Goal: Information Seeking & Learning: Learn about a topic

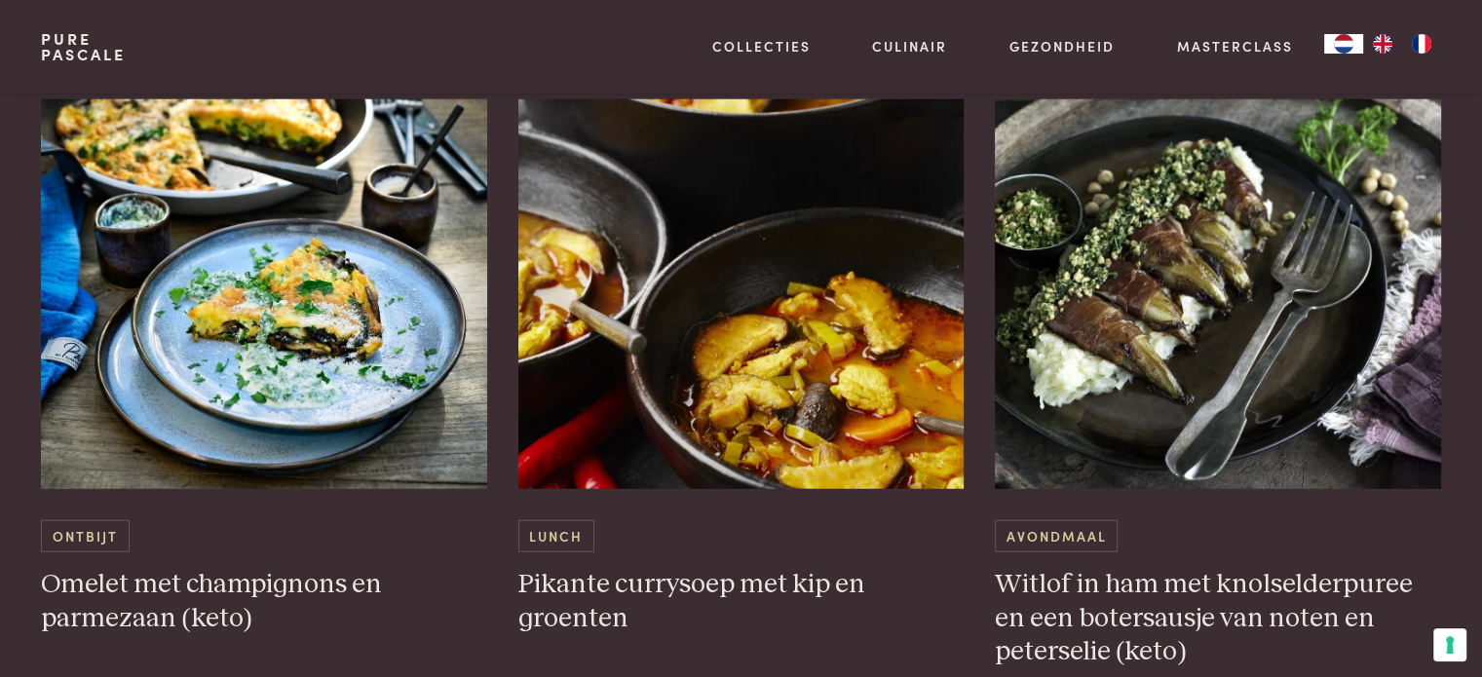
scroll to position [5013, 0]
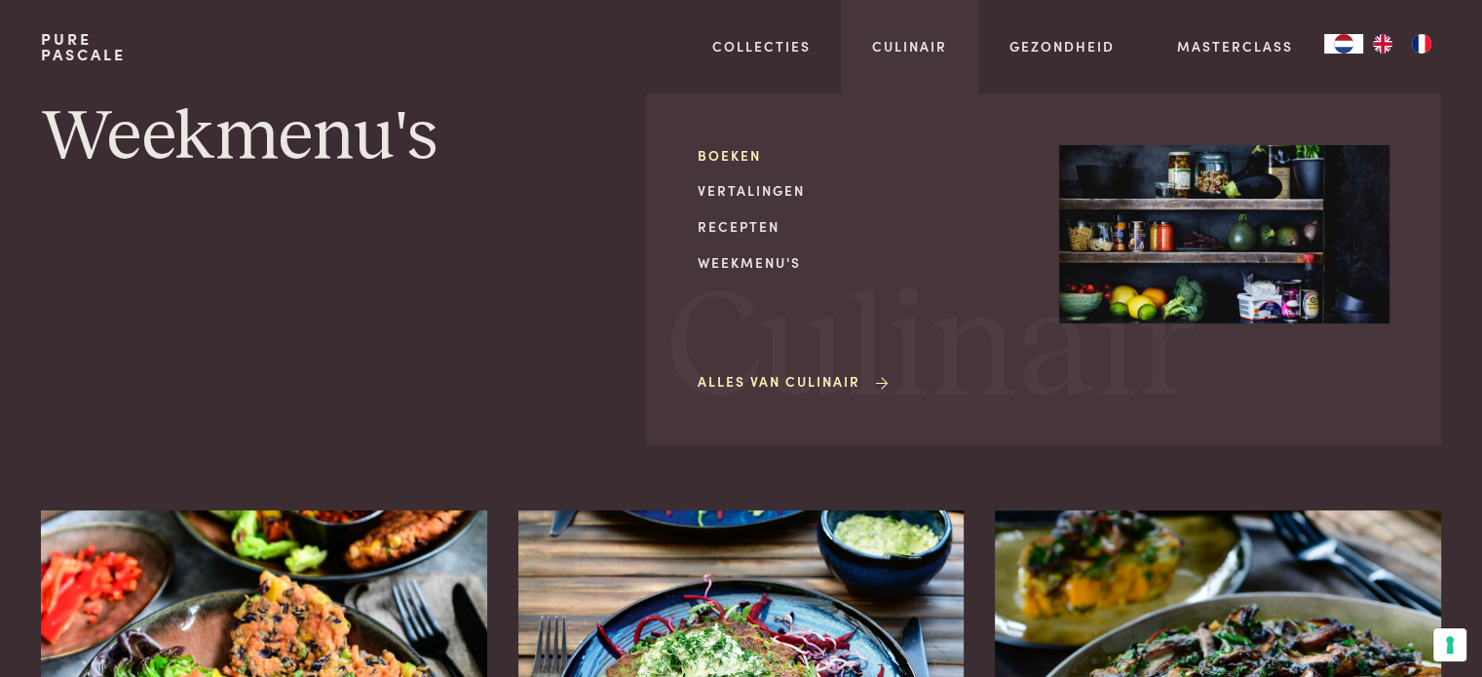
click at [728, 157] on link "Boeken" at bounding box center [863, 155] width 330 height 20
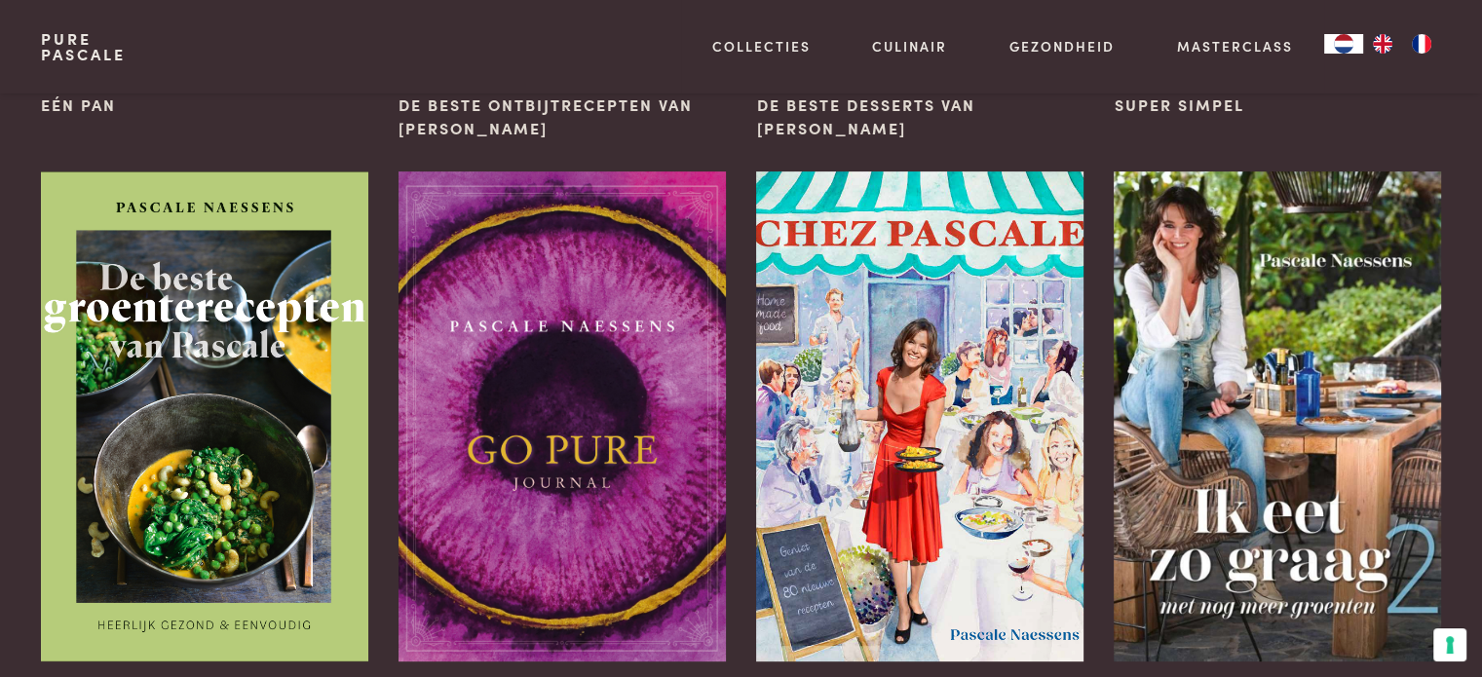
scroll to position [780, 0]
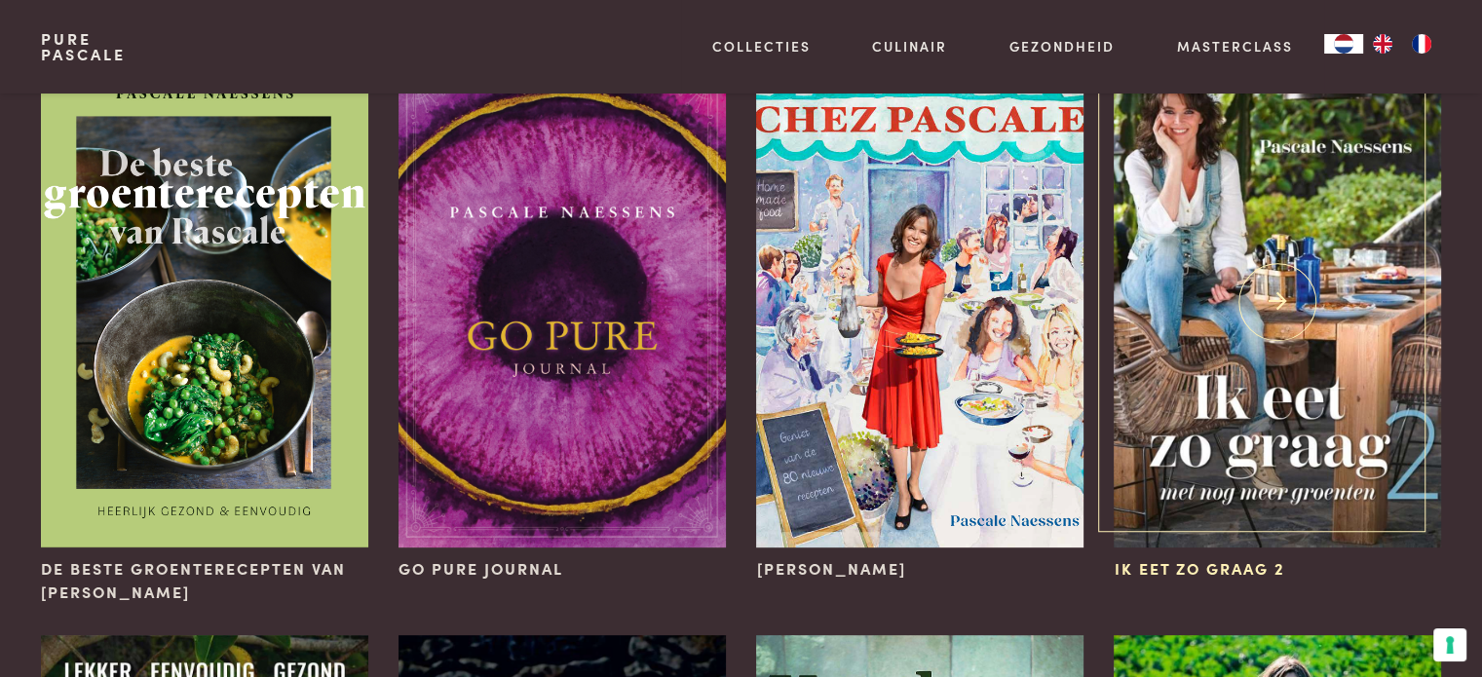
click at [1321, 256] on img at bounding box center [1277, 302] width 326 height 490
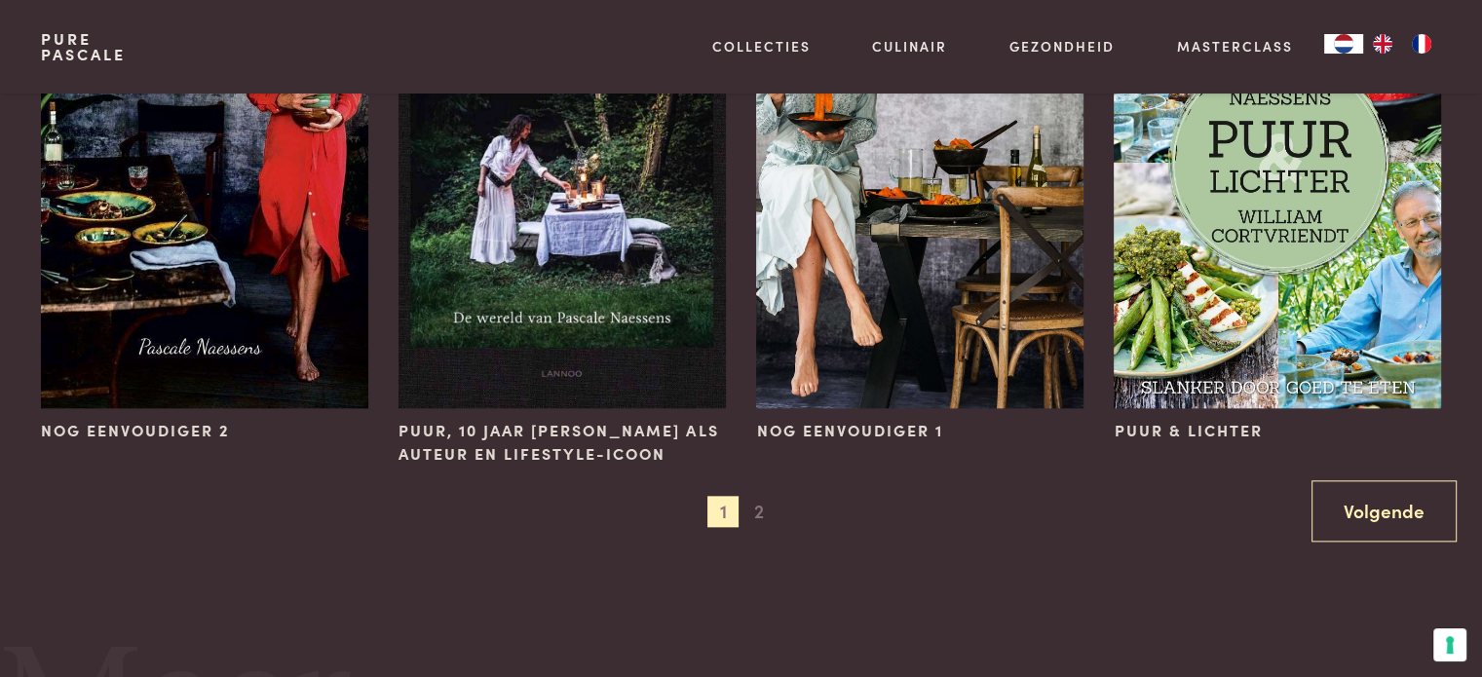
scroll to position [2144, 0]
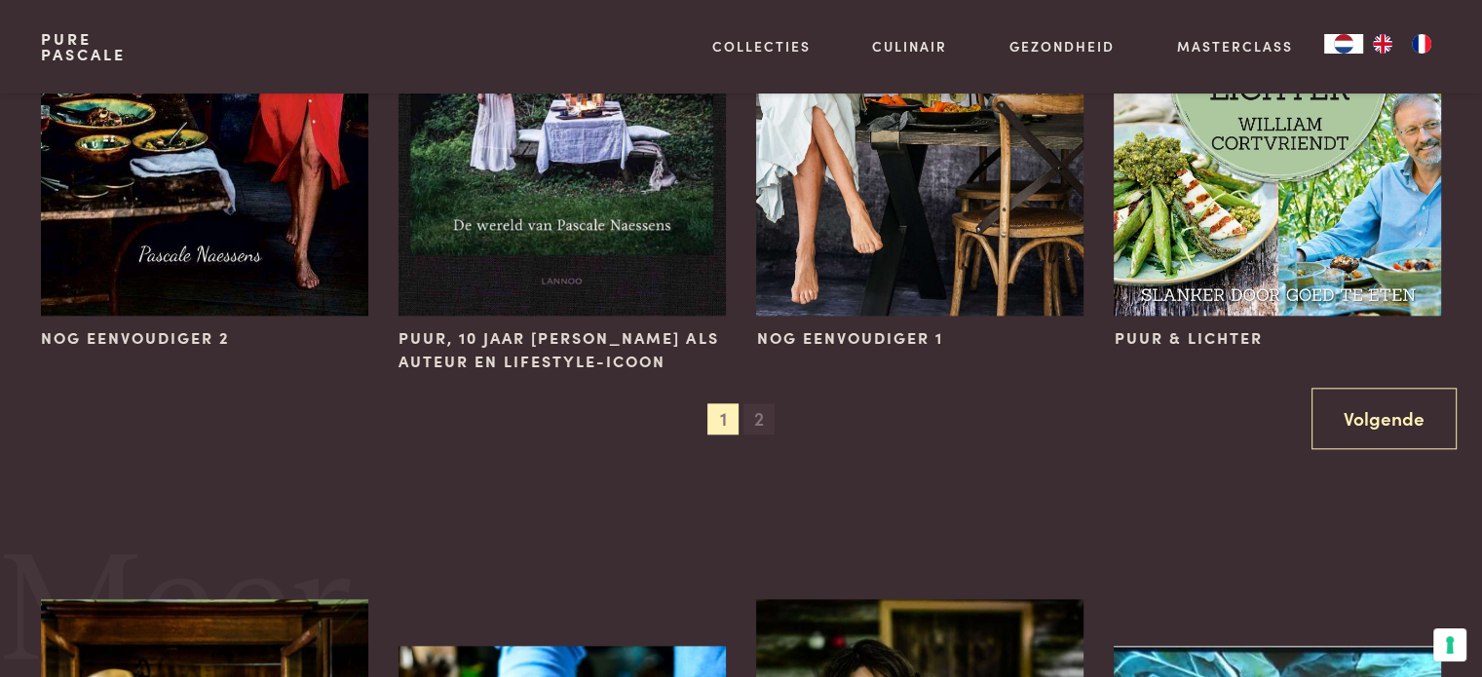
click at [756, 426] on span "2" at bounding box center [759, 418] width 31 height 31
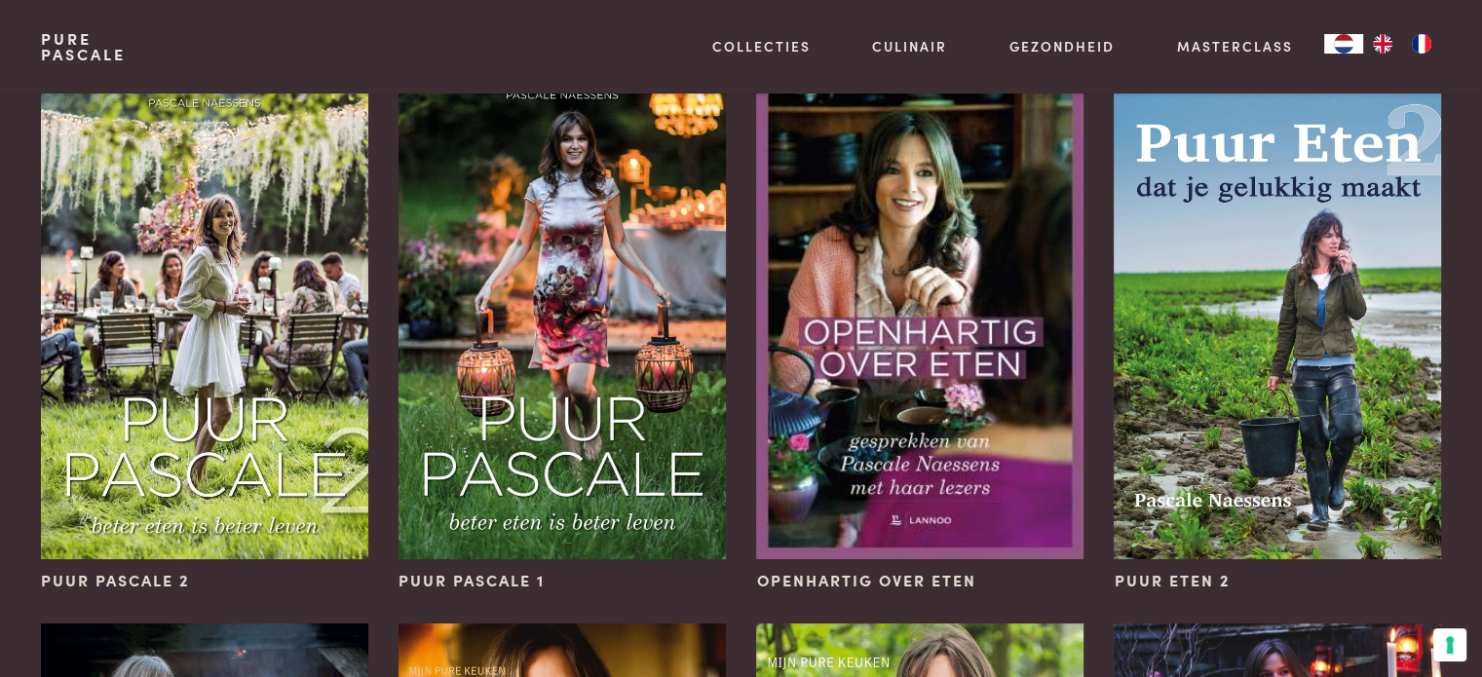
scroll to position [195, 0]
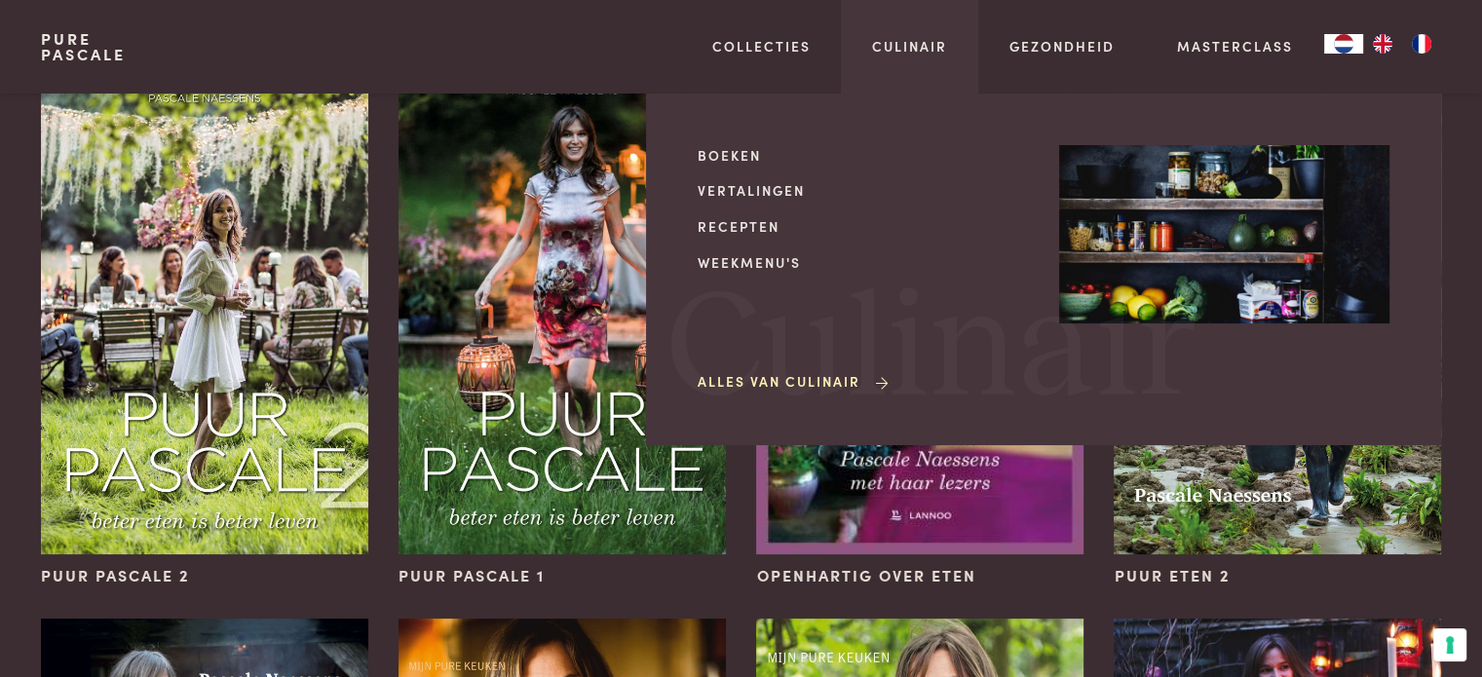
click at [807, 381] on link "Alles van Culinair" at bounding box center [795, 381] width 194 height 20
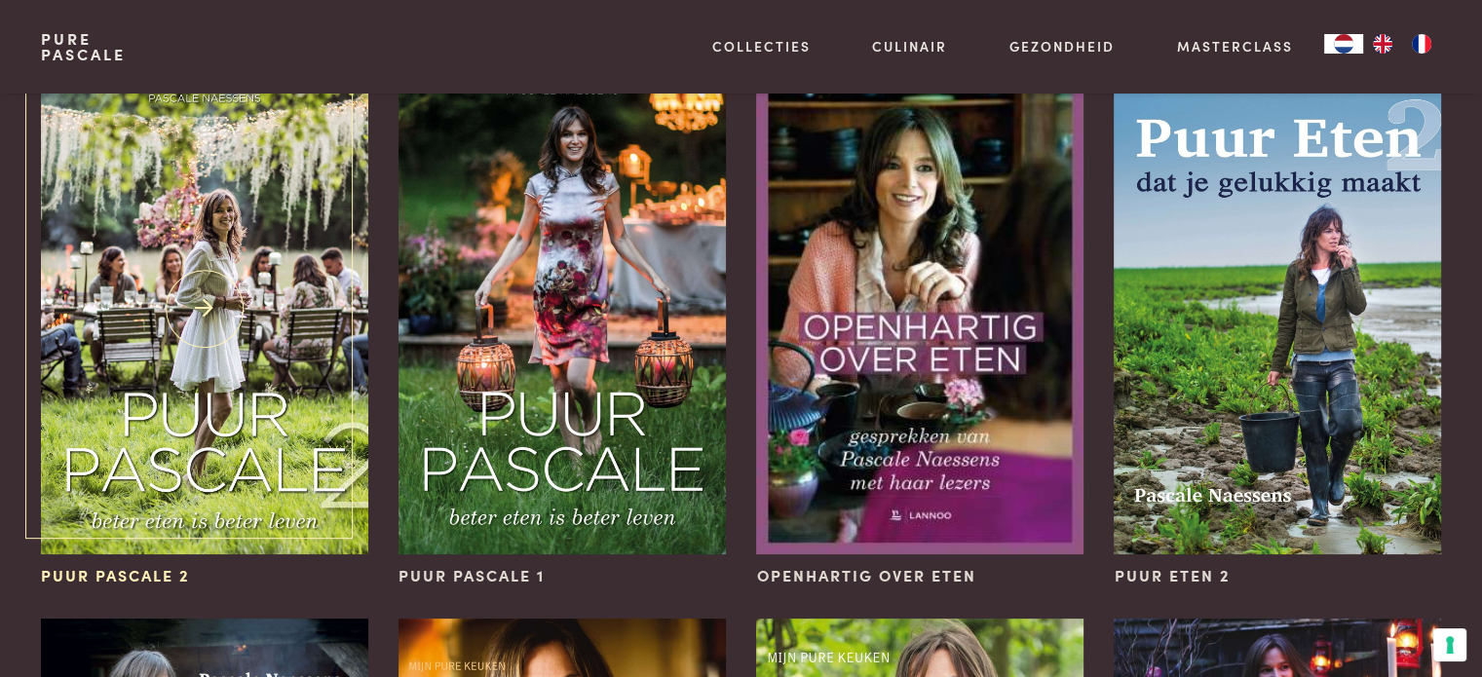
click at [288, 311] on img at bounding box center [204, 309] width 326 height 490
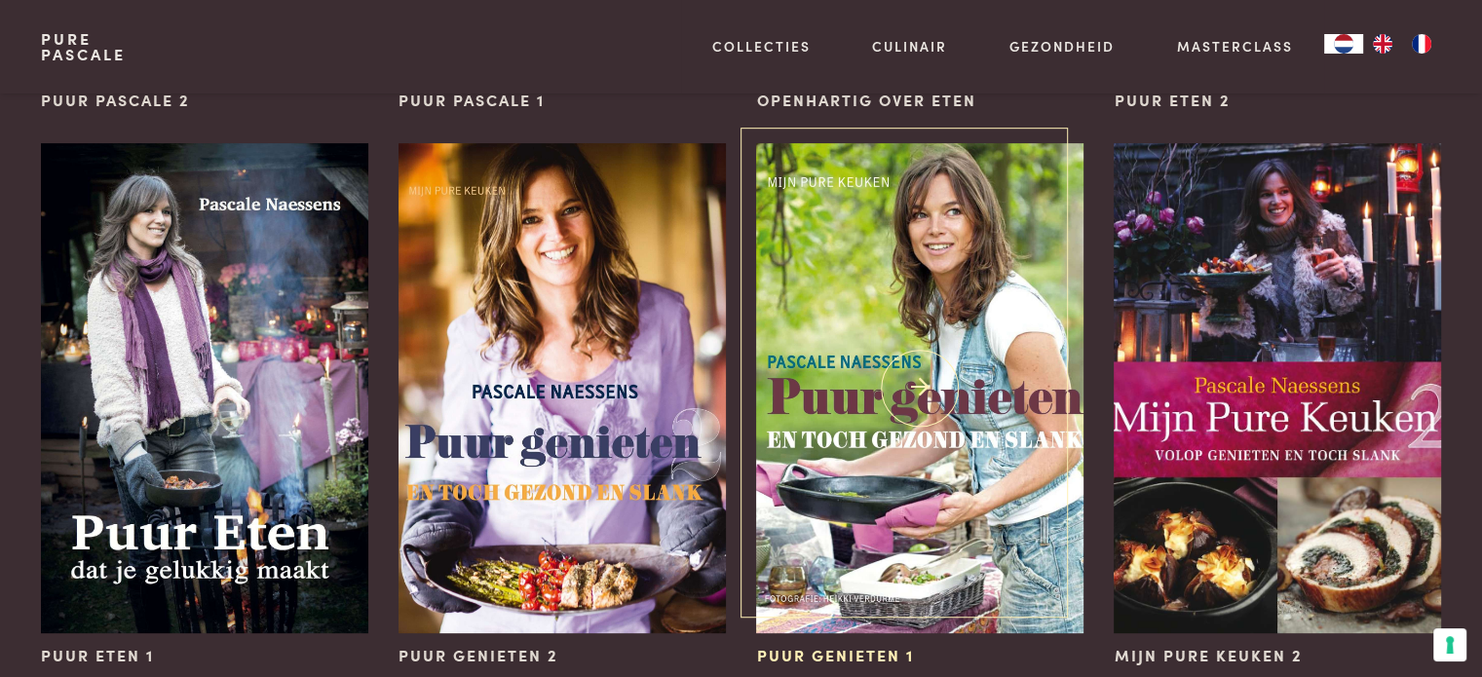
scroll to position [682, 0]
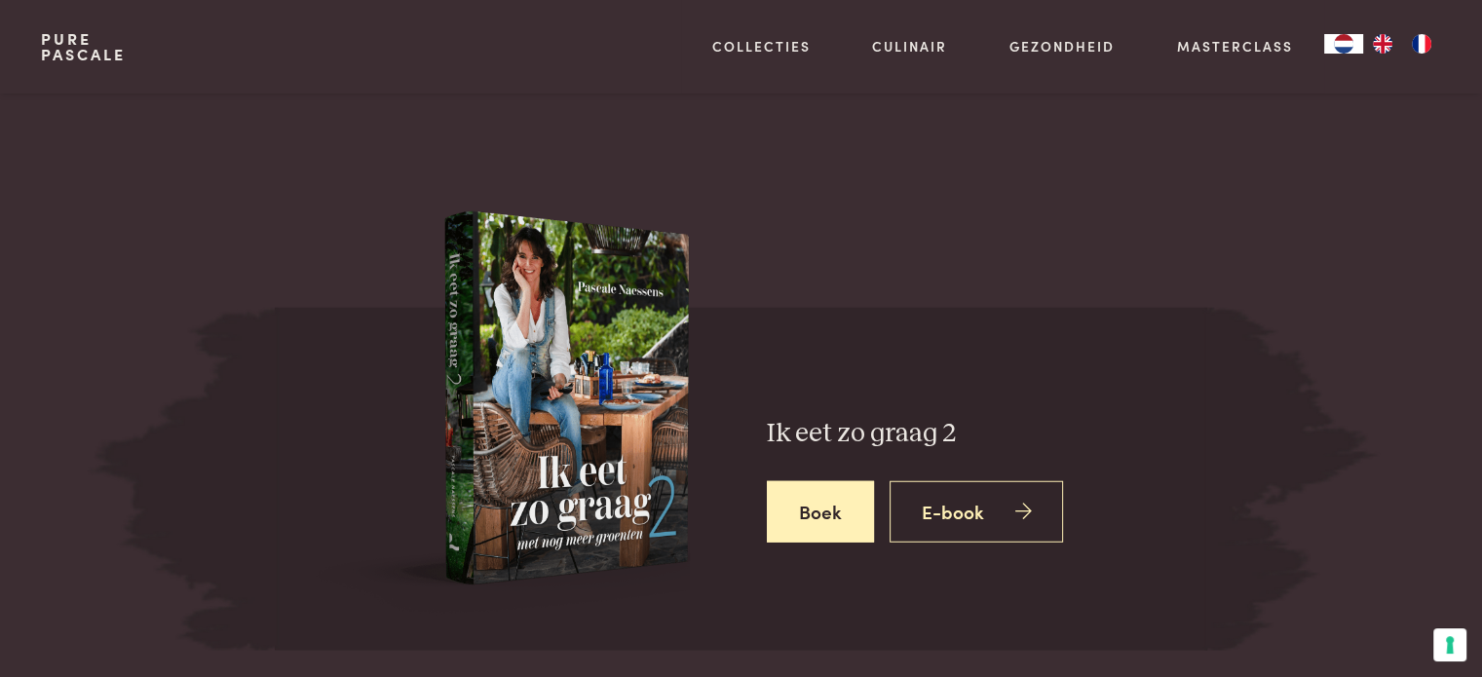
scroll to position [5067, 0]
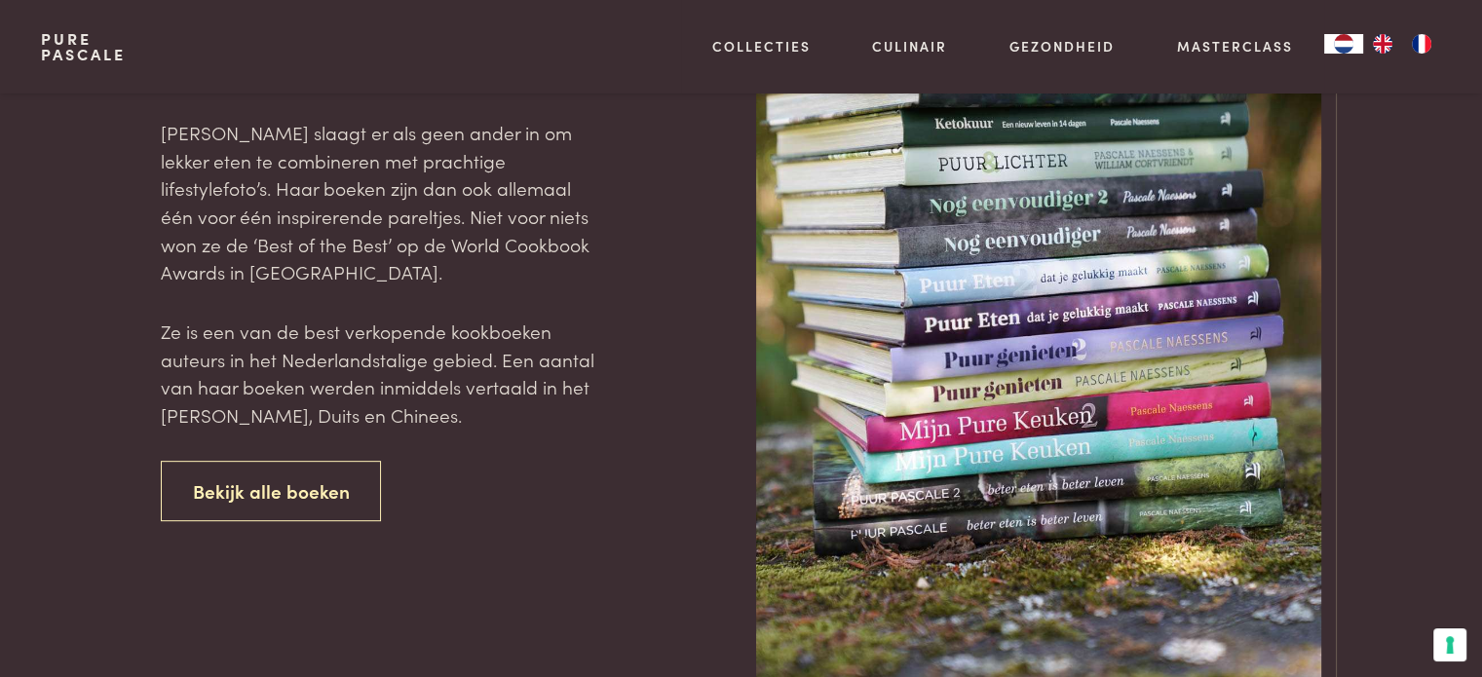
scroll to position [780, 0]
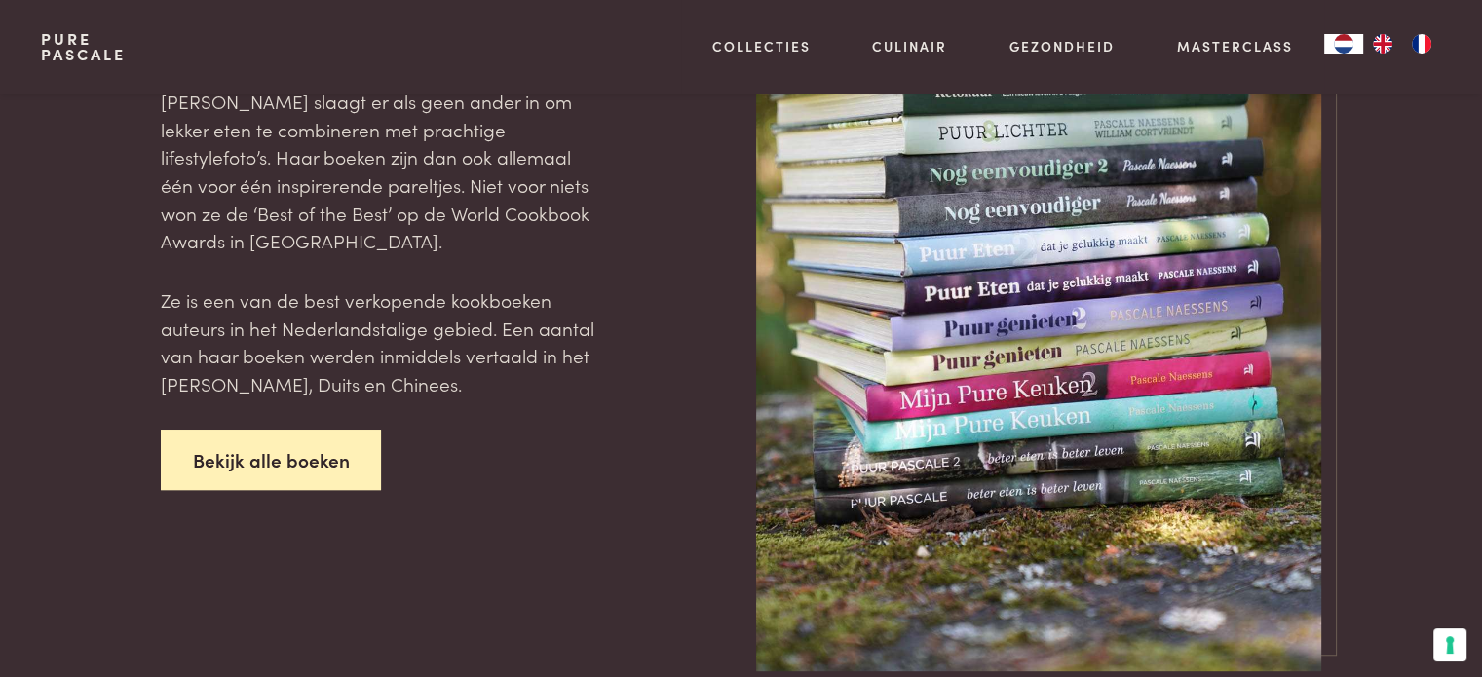
click at [241, 450] on link "Bekijk alle boeken" at bounding box center [271, 460] width 221 height 61
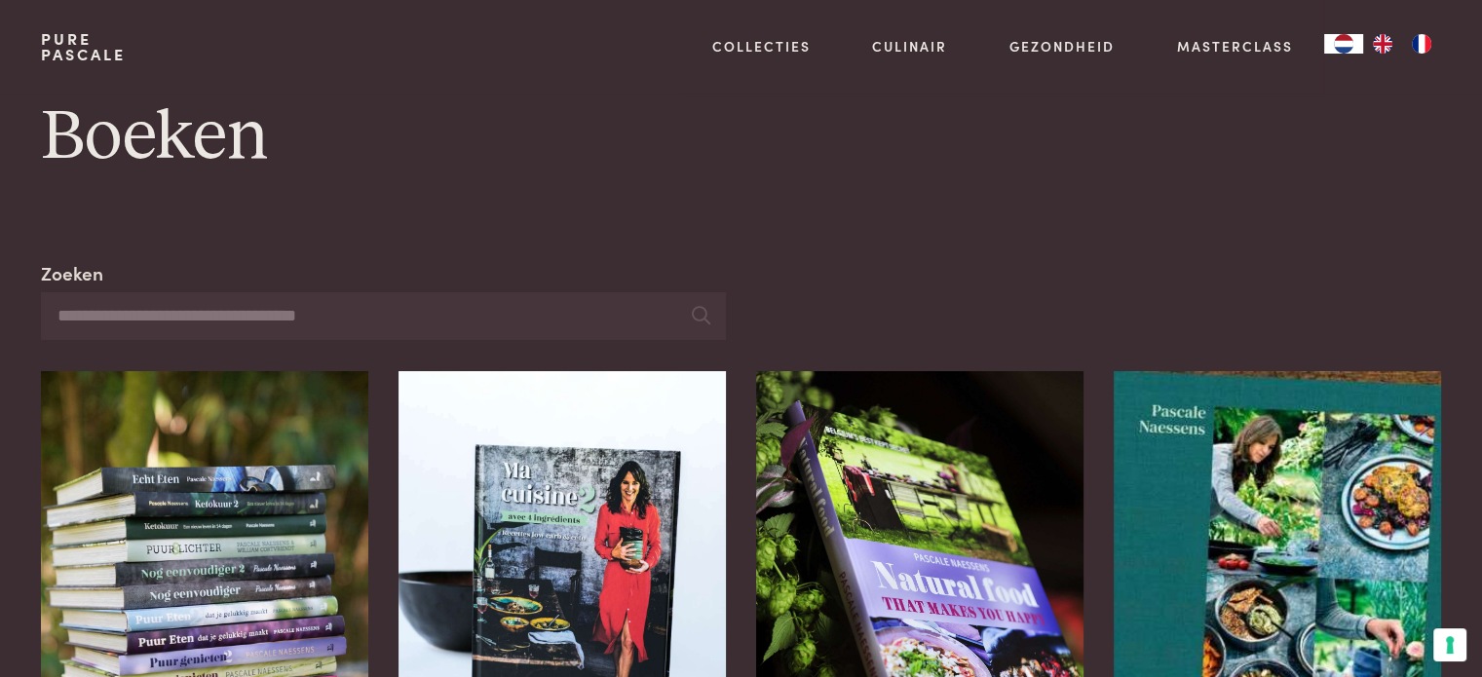
click at [198, 321] on input "Zoeken" at bounding box center [383, 316] width 684 height 48
type input "**********"
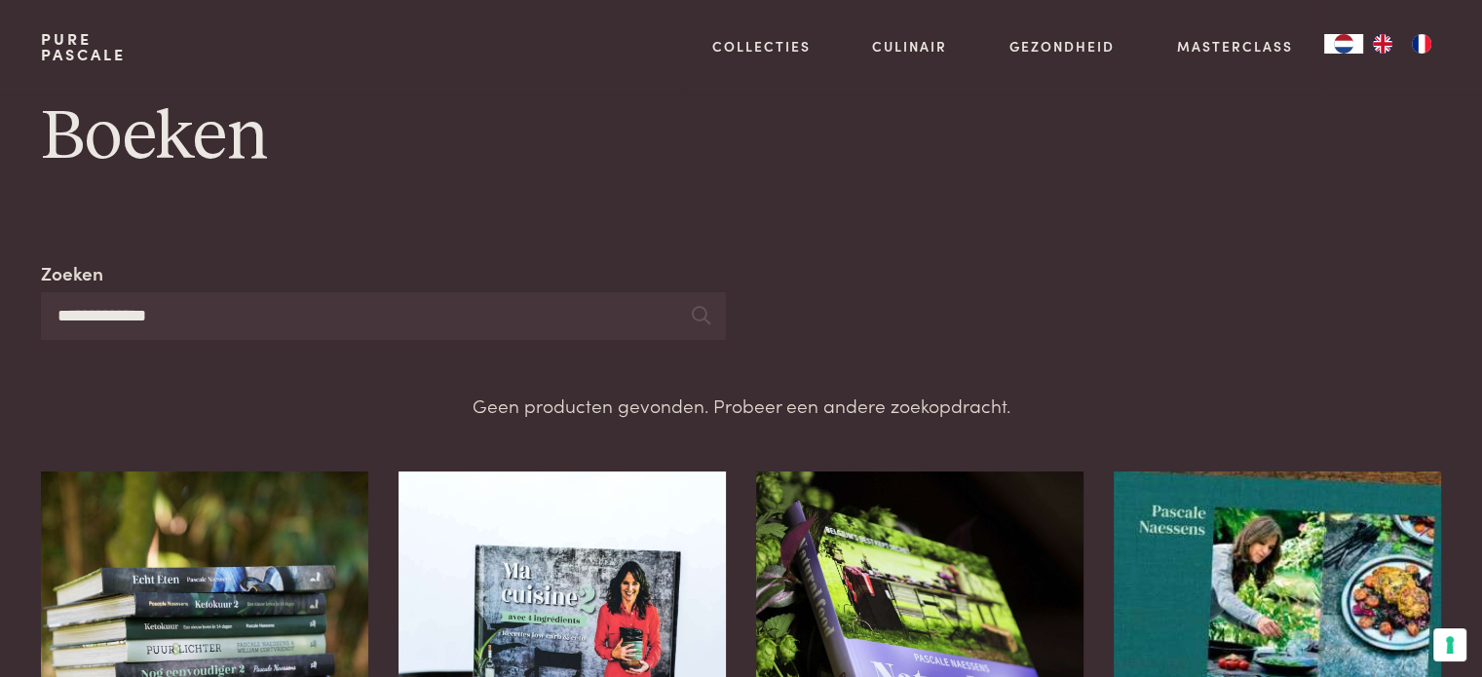
drag, startPoint x: 175, startPoint y: 322, endPoint x: 42, endPoint y: 323, distance: 133.5
click at [42, 323] on input "**********" at bounding box center [383, 316] width 684 height 48
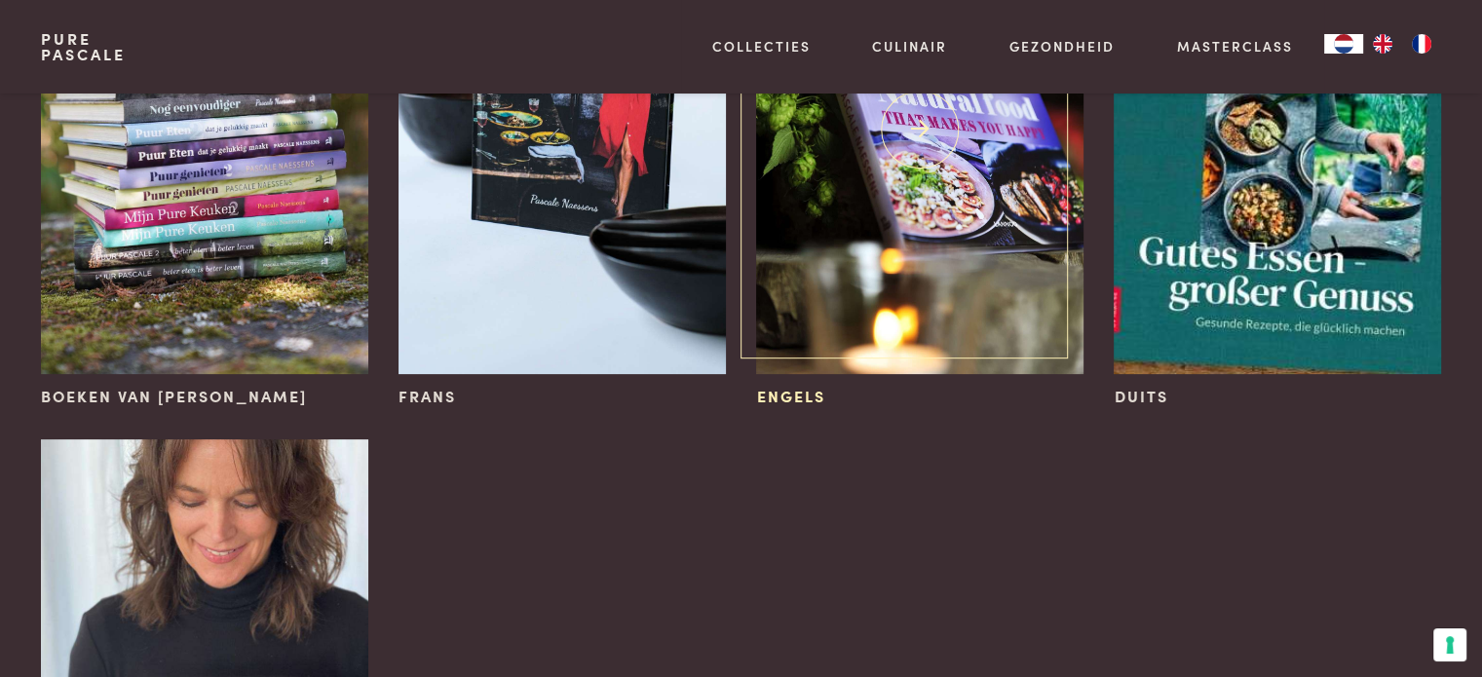
scroll to position [487, 0]
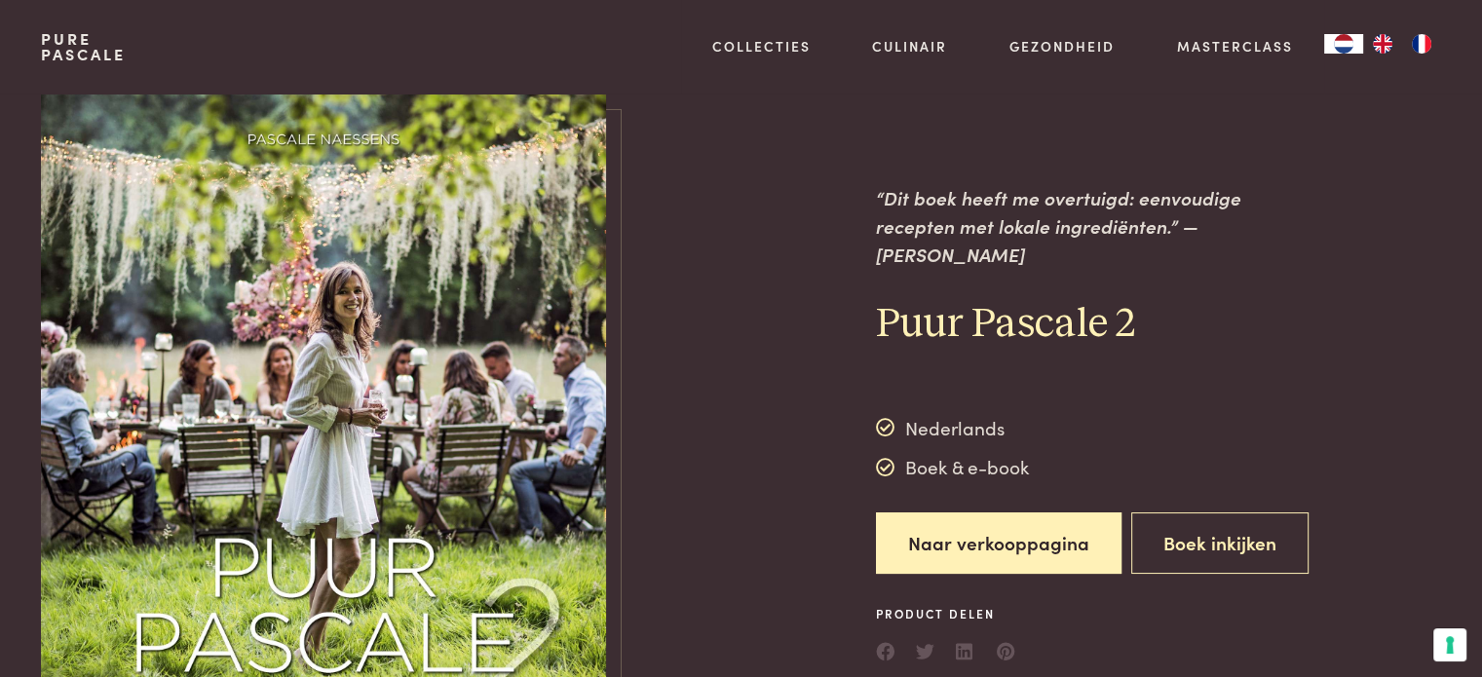
scroll to position [195, 0]
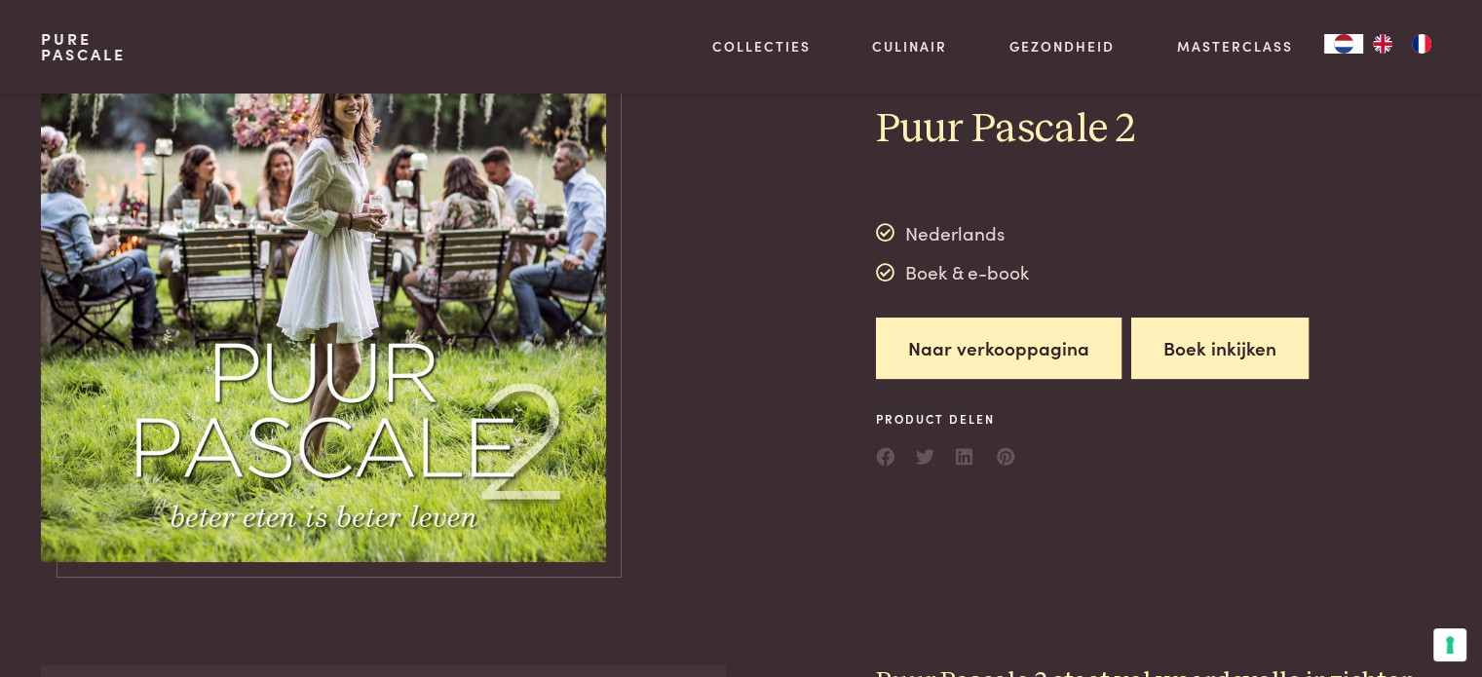
click at [1237, 340] on button "Boek inkijken" at bounding box center [1219, 348] width 177 height 61
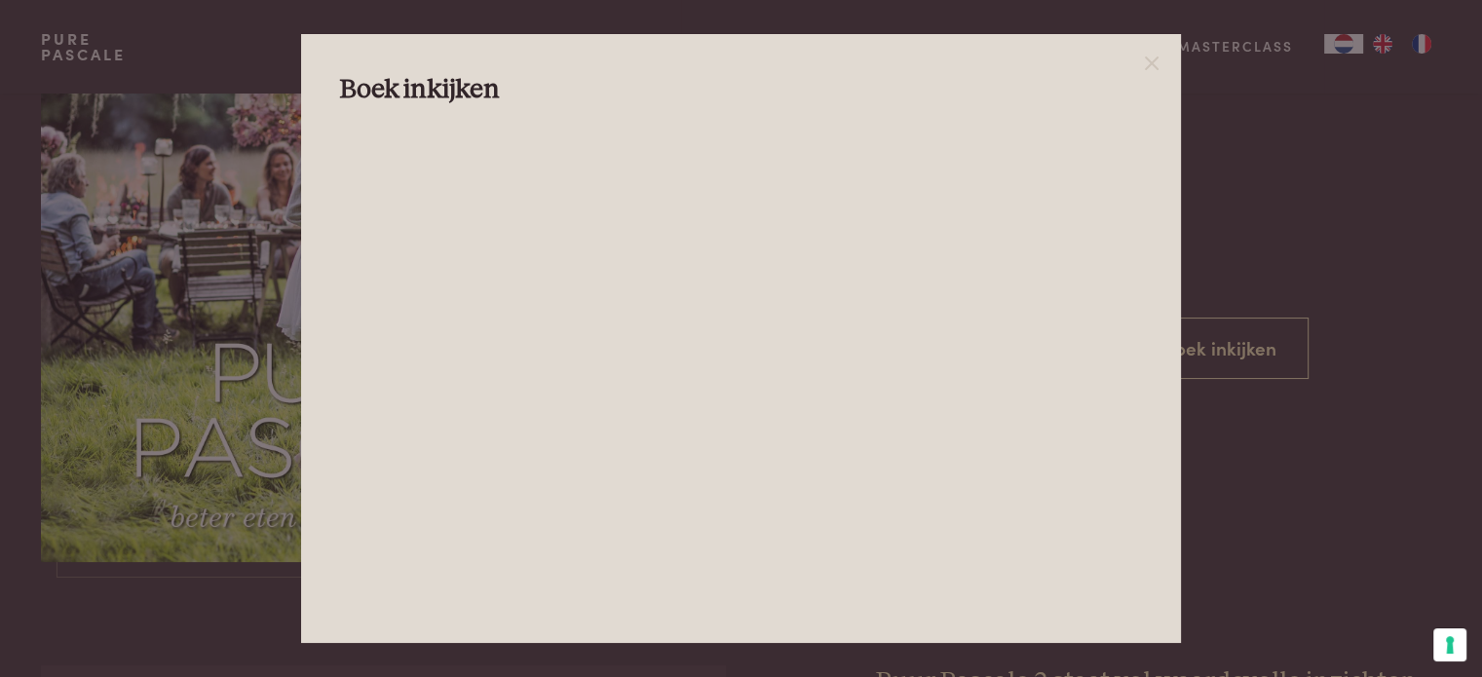
click at [308, 330] on div "Boek inkijken" at bounding box center [741, 339] width 881 height 610
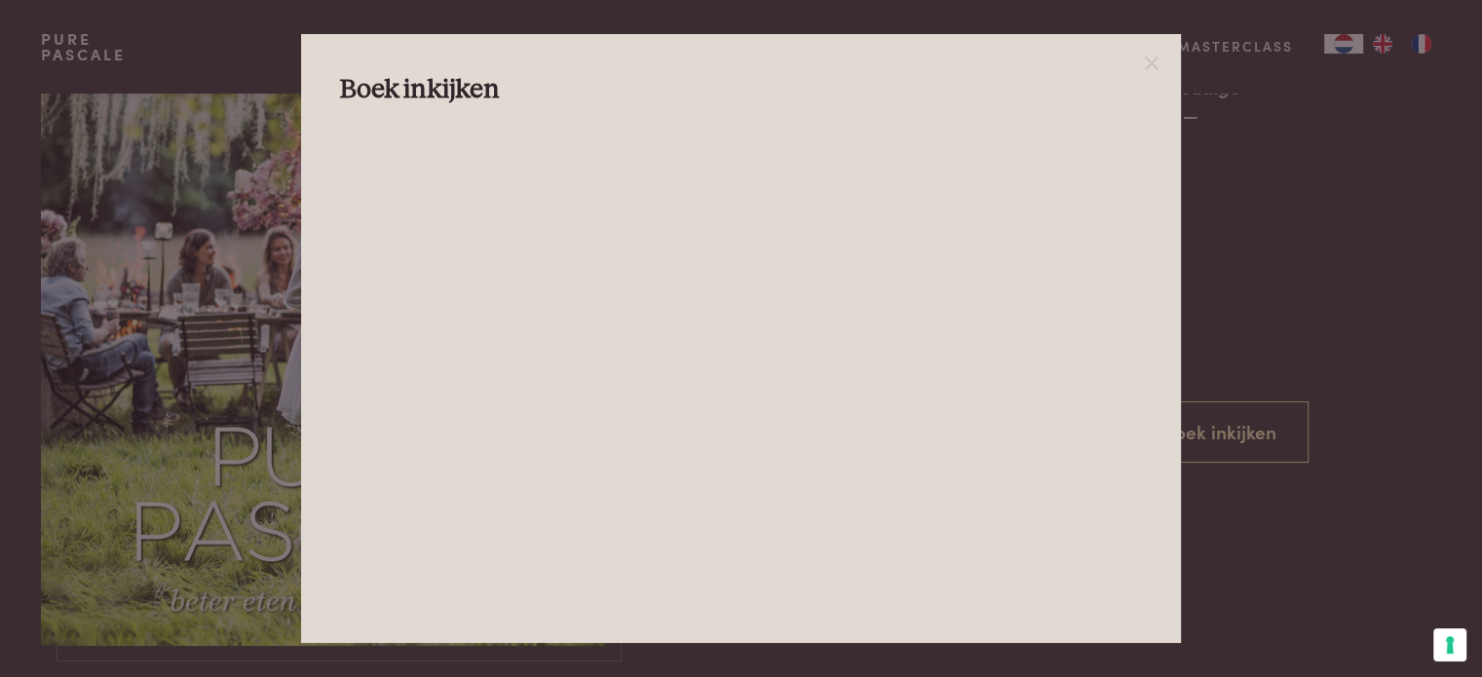
scroll to position [0, 0]
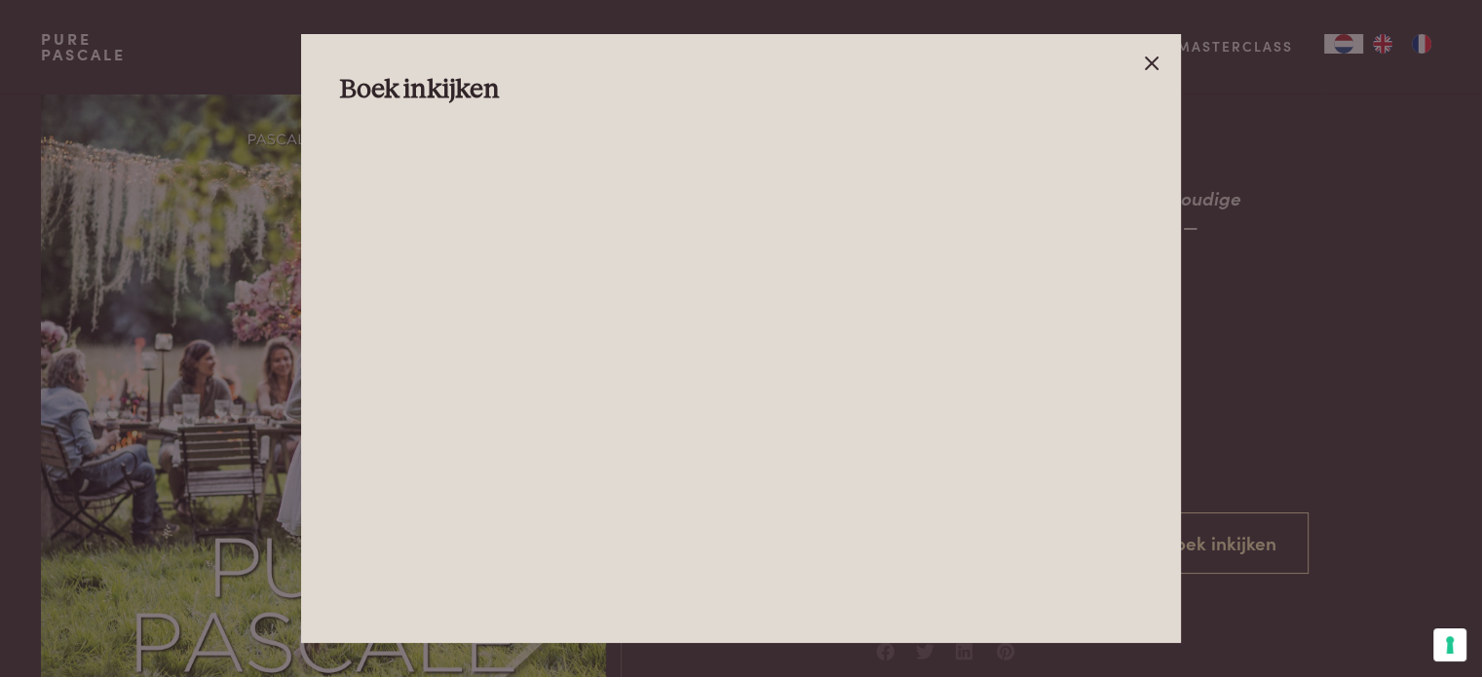
click at [1157, 54] on icon at bounding box center [1151, 63] width 23 height 23
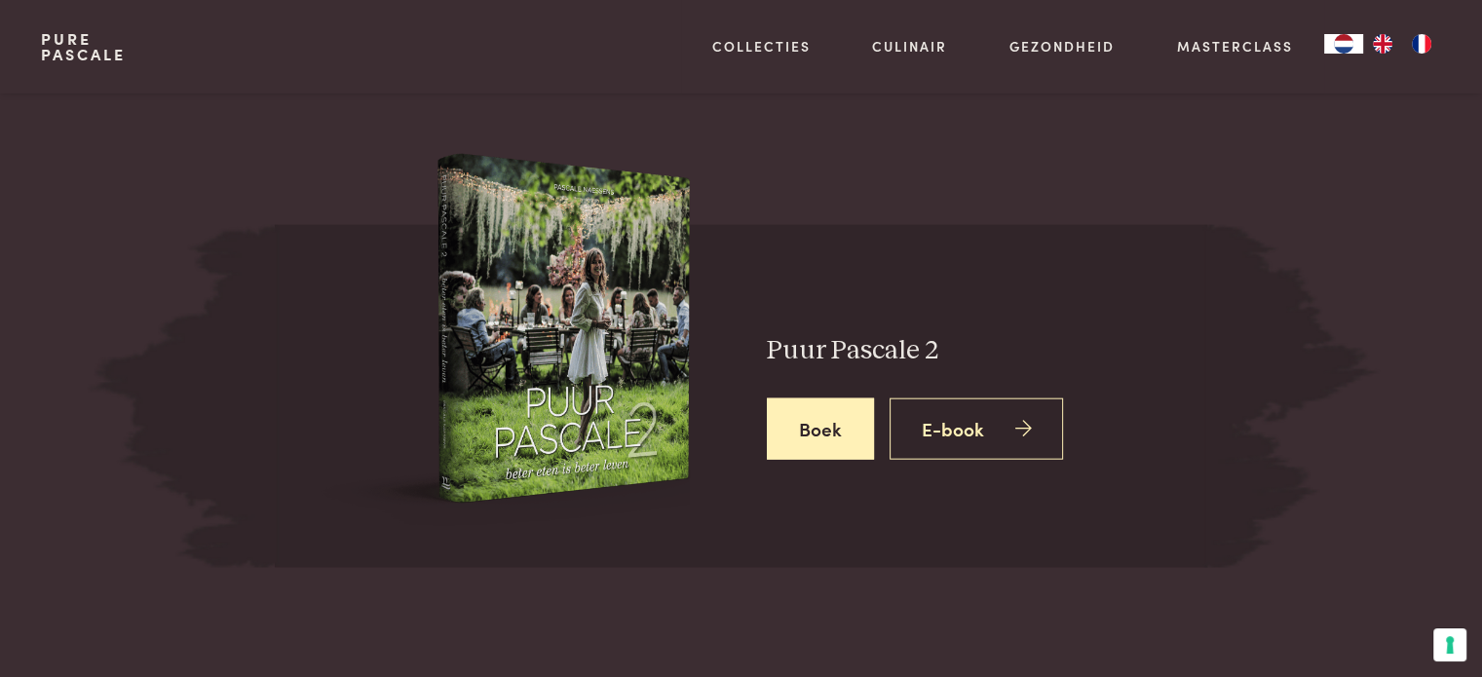
scroll to position [4580, 0]
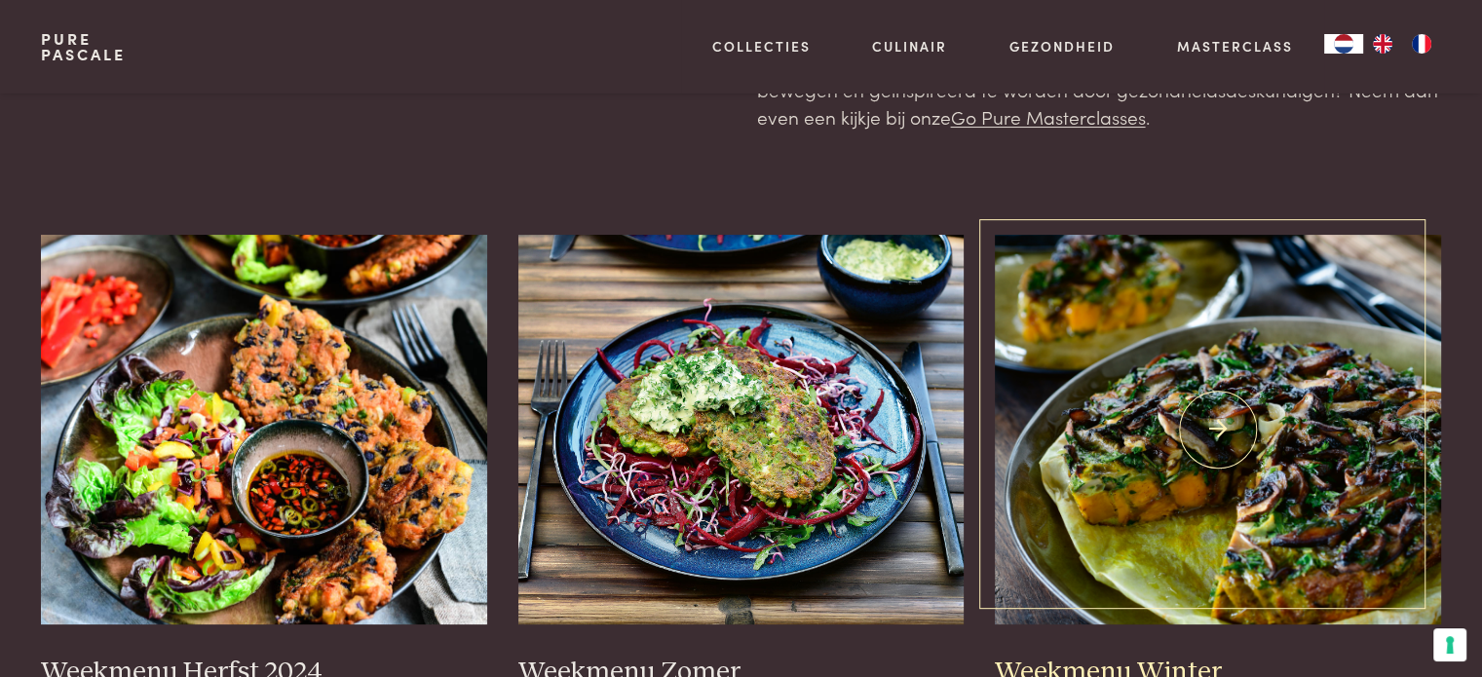
scroll to position [390, 0]
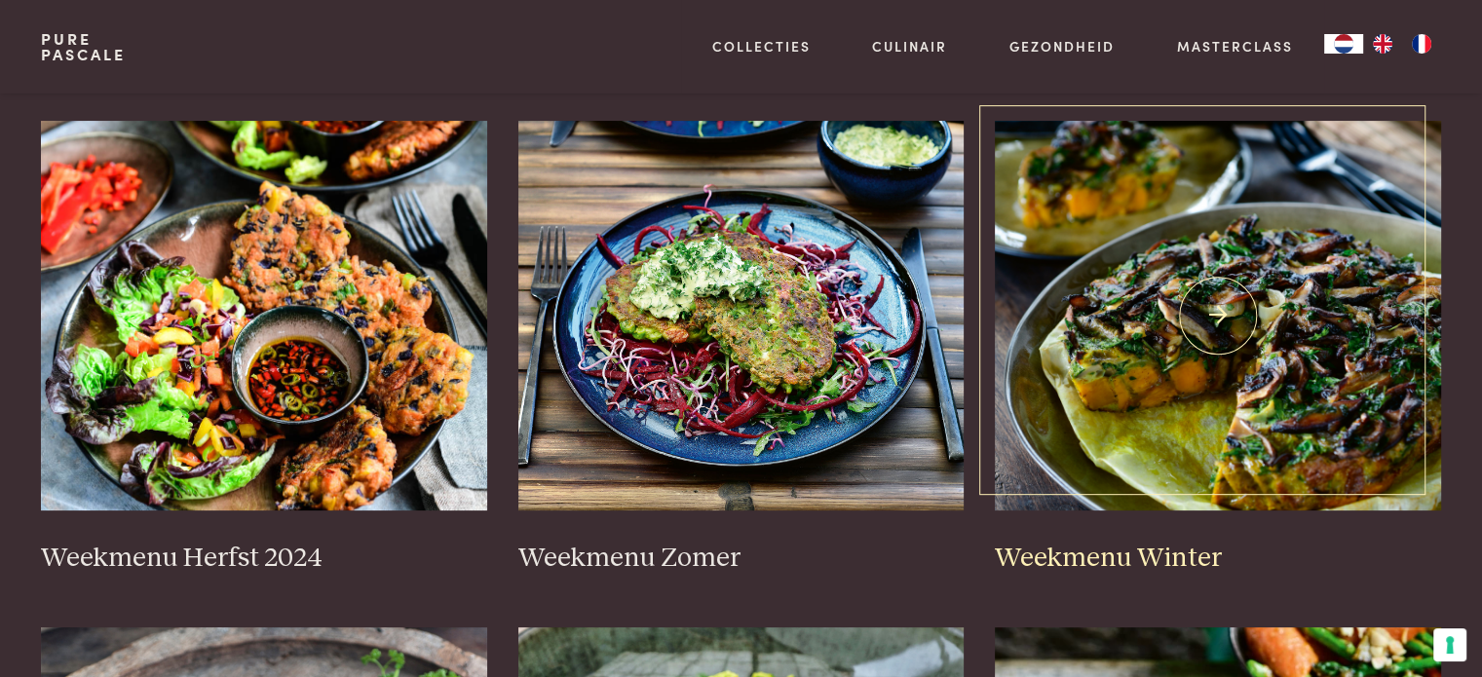
click at [1245, 387] on img at bounding box center [1218, 316] width 446 height 390
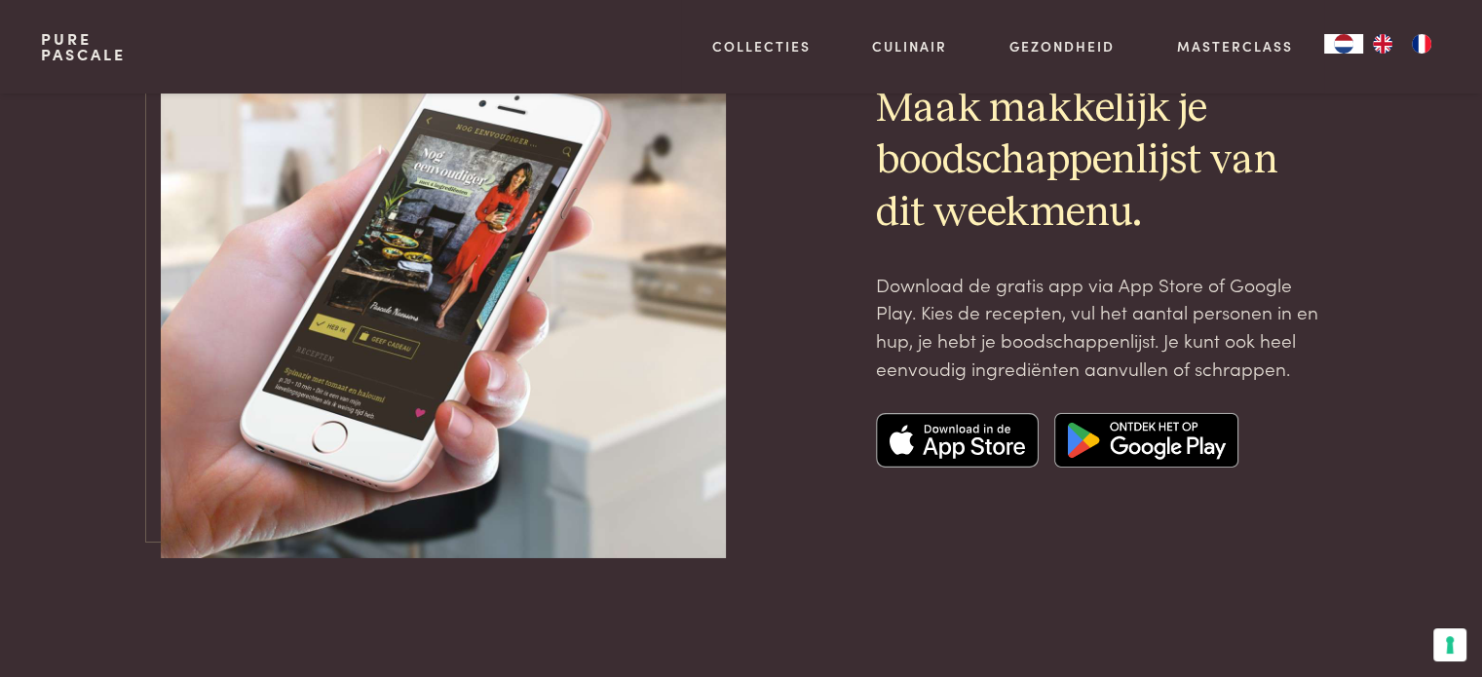
scroll to position [6529, 0]
